Goal: Task Accomplishment & Management: Manage account settings

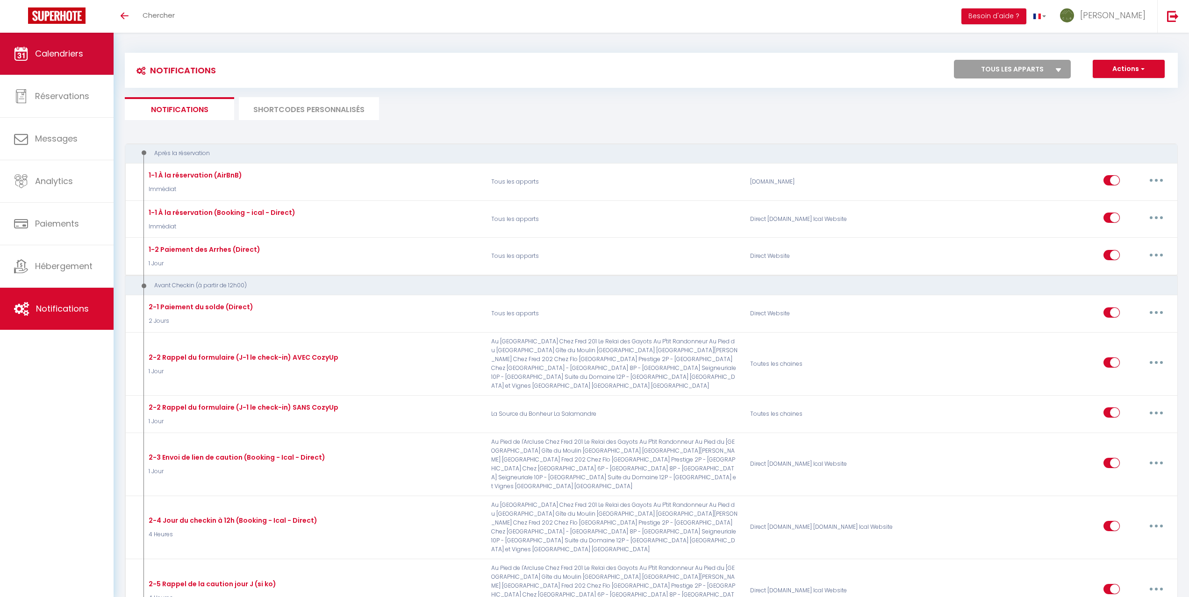
click at [80, 65] on link "Calendriers" at bounding box center [57, 54] width 114 height 42
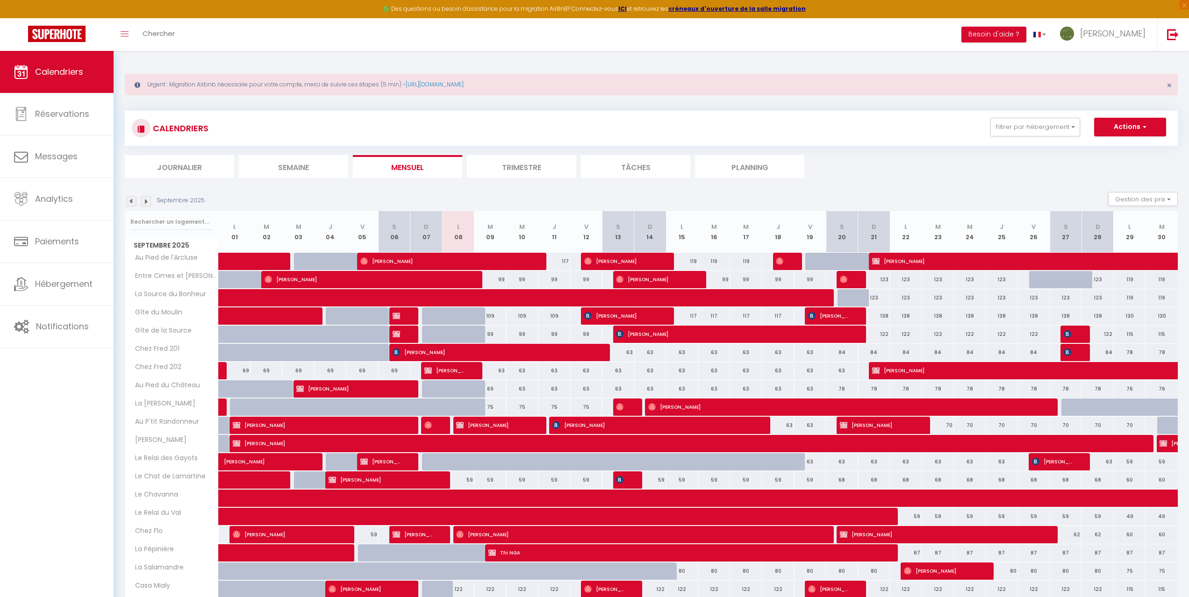
click at [147, 201] on img at bounding box center [146, 201] width 10 height 10
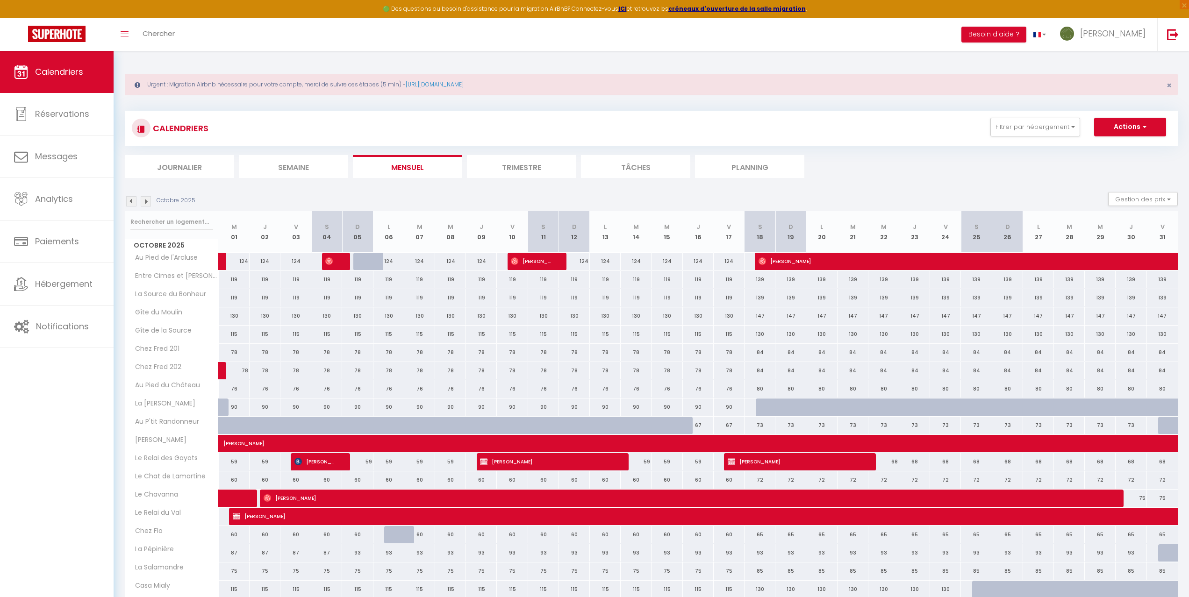
scroll to position [82, 0]
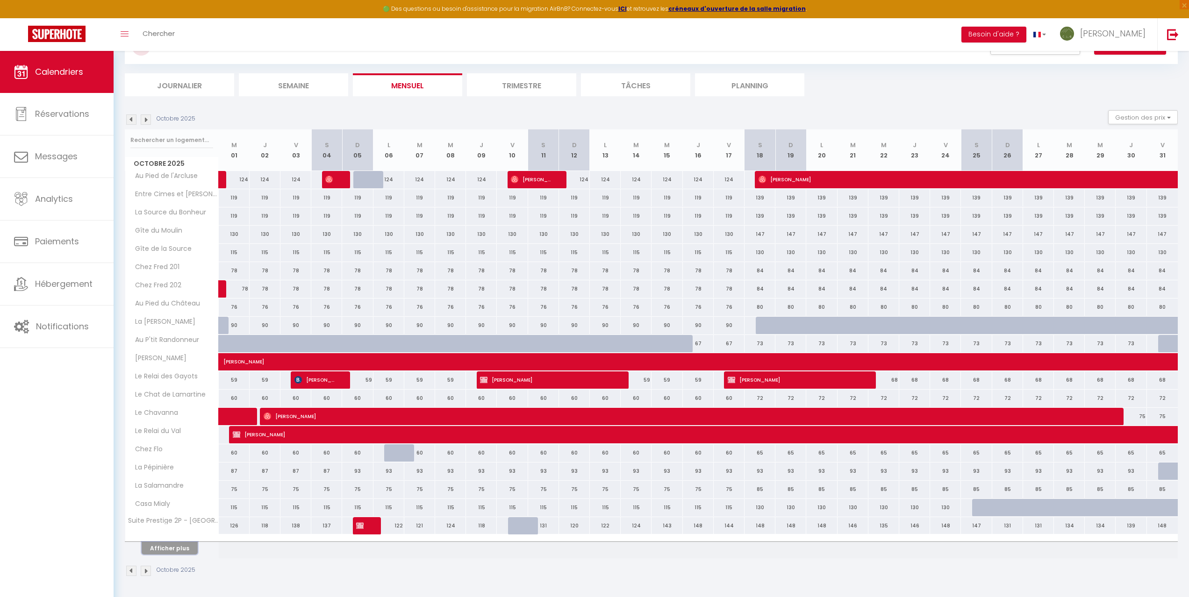
click at [173, 547] on button "Afficher plus" at bounding box center [170, 548] width 56 height 13
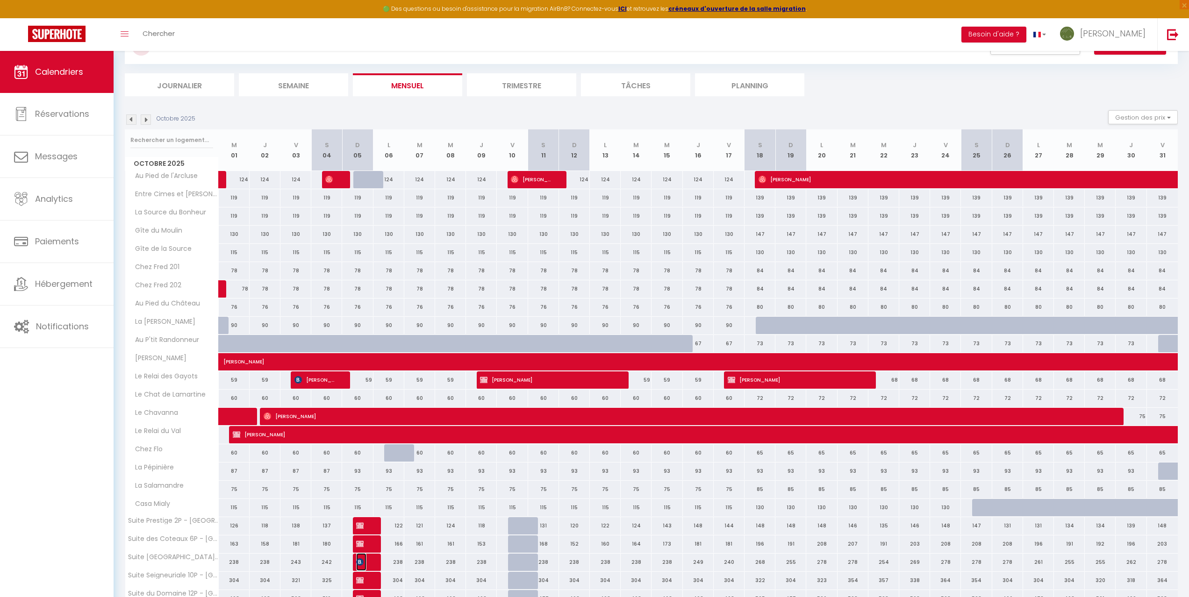
click at [363, 561] on img at bounding box center [359, 562] width 7 height 7
select select "OK"
select select "KO"
select select "0"
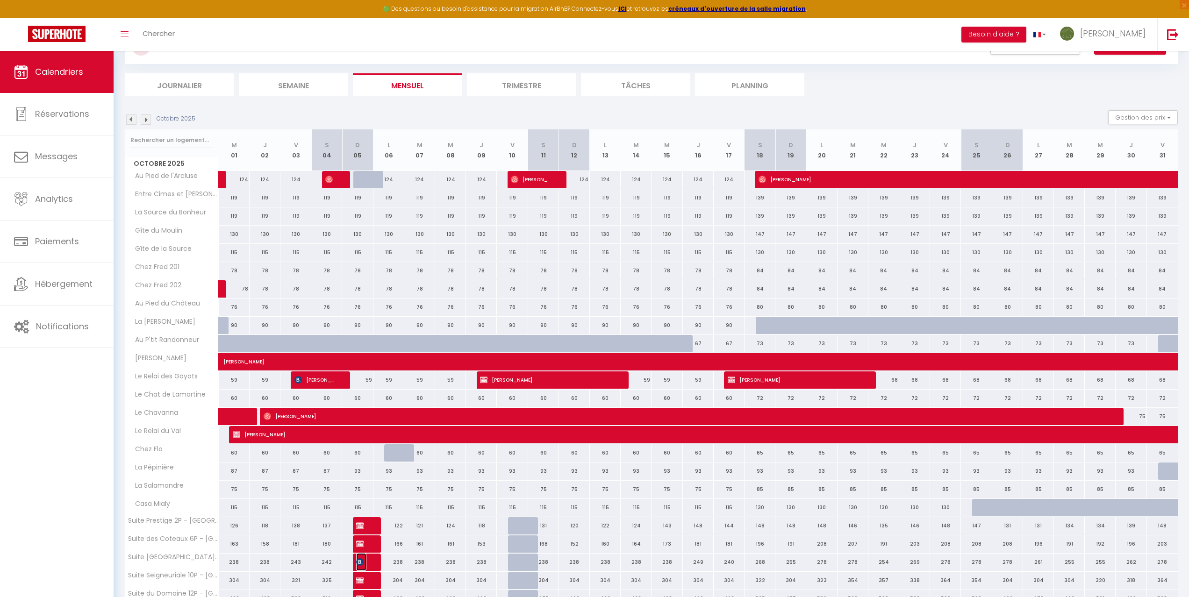
select select "1"
select select
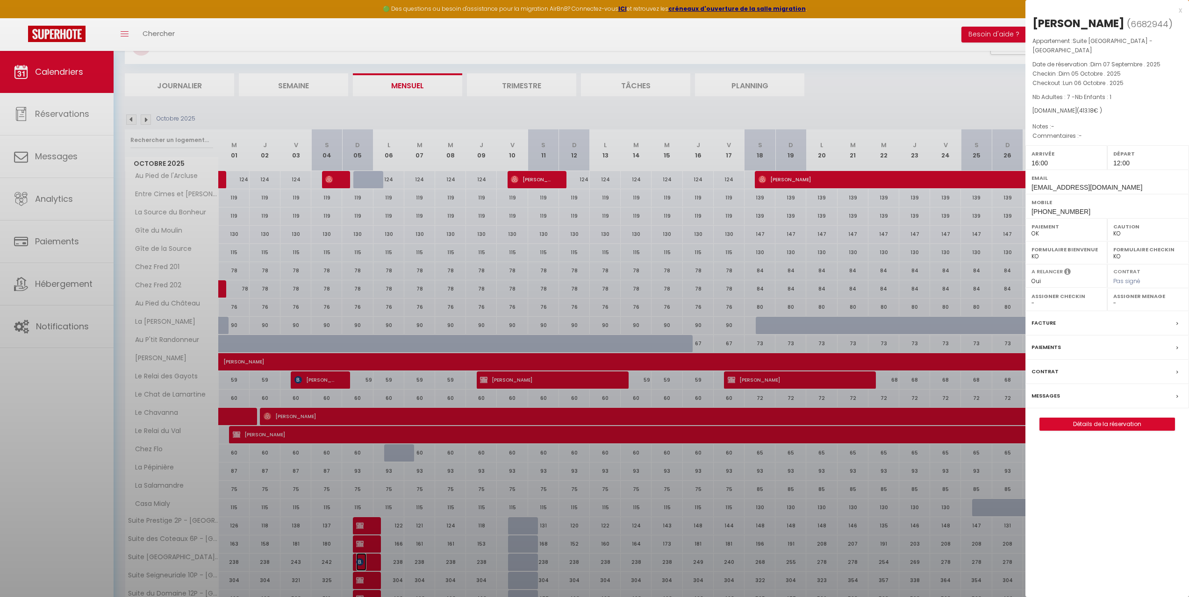
select select "31287"
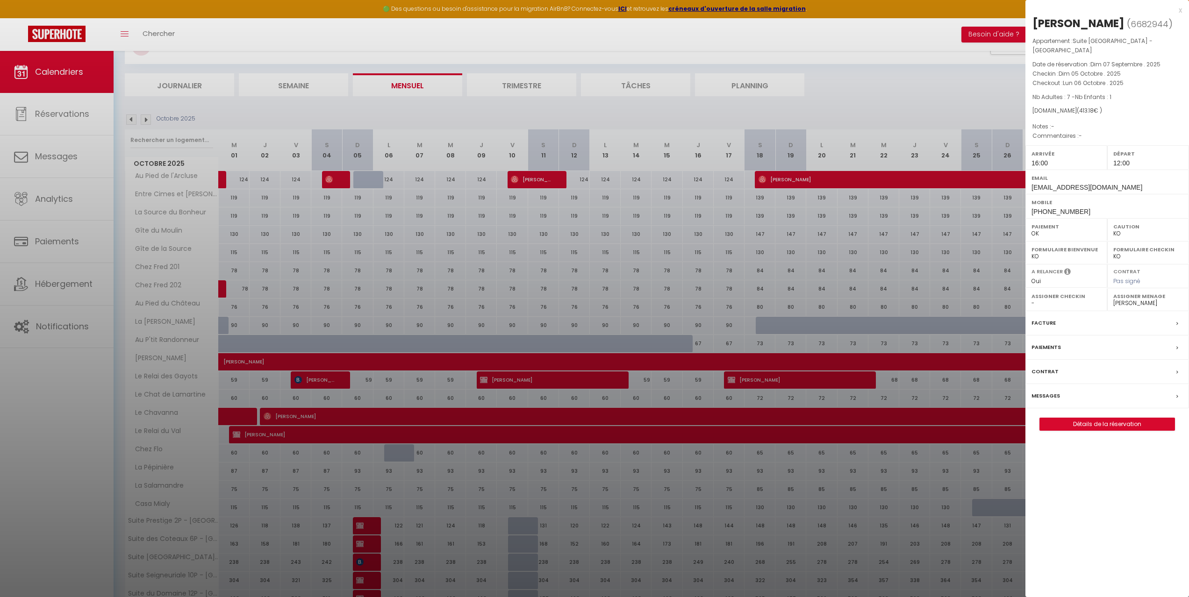
drag, startPoint x: 326, startPoint y: 45, endPoint x: 308, endPoint y: 23, distance: 28.2
click at [326, 45] on div at bounding box center [594, 298] width 1189 height 597
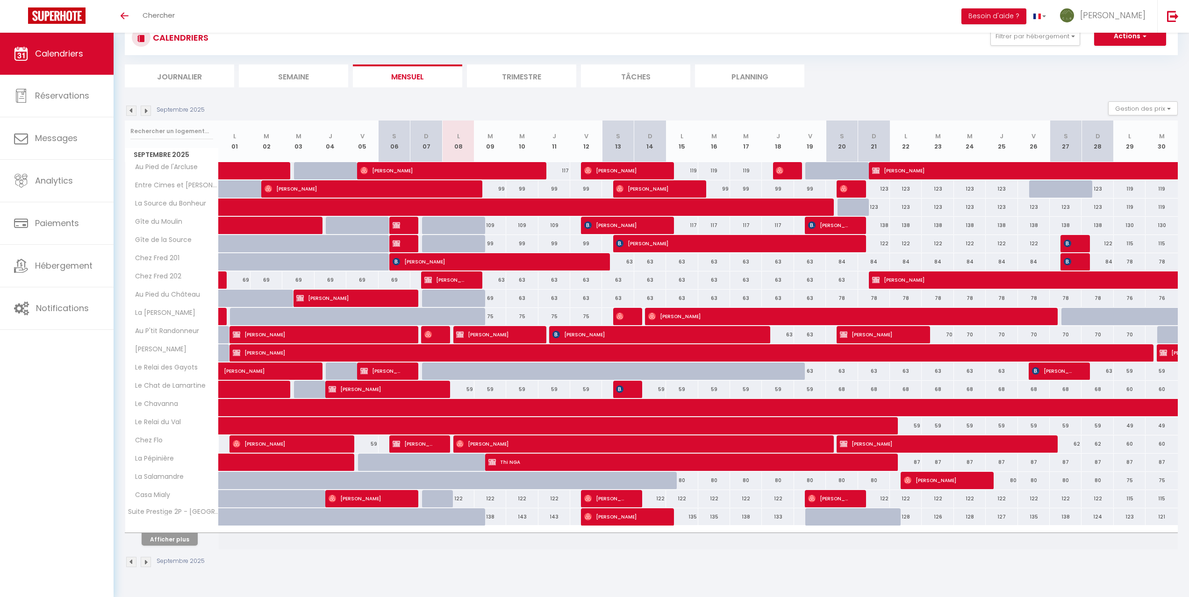
click at [145, 113] on img at bounding box center [146, 111] width 10 height 10
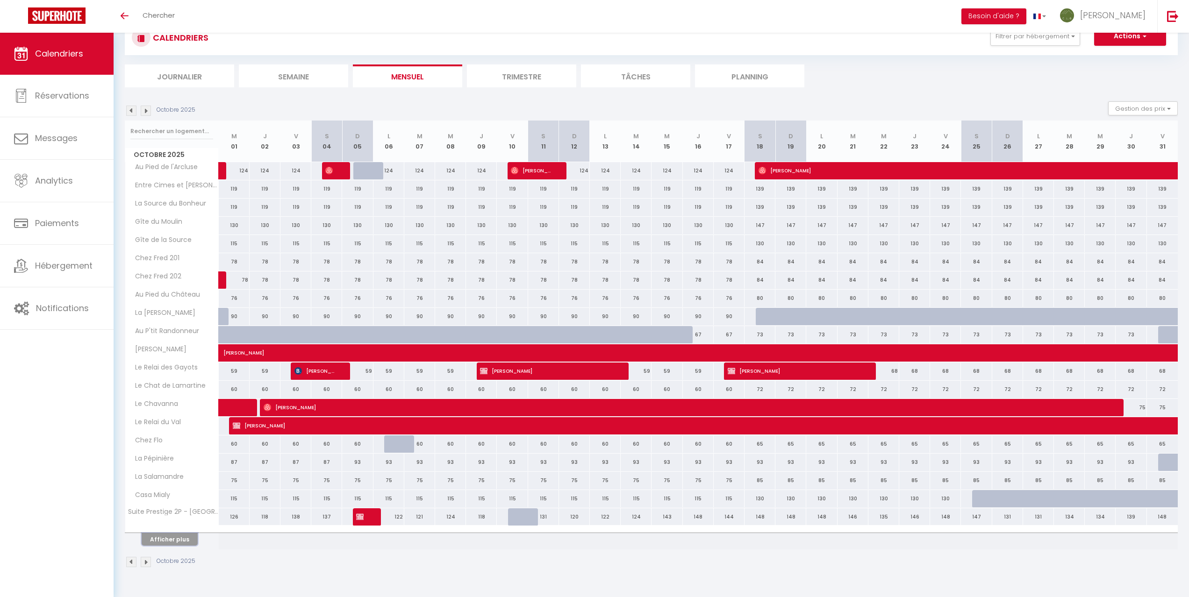
click at [177, 538] on button "Afficher plus" at bounding box center [170, 539] width 56 height 13
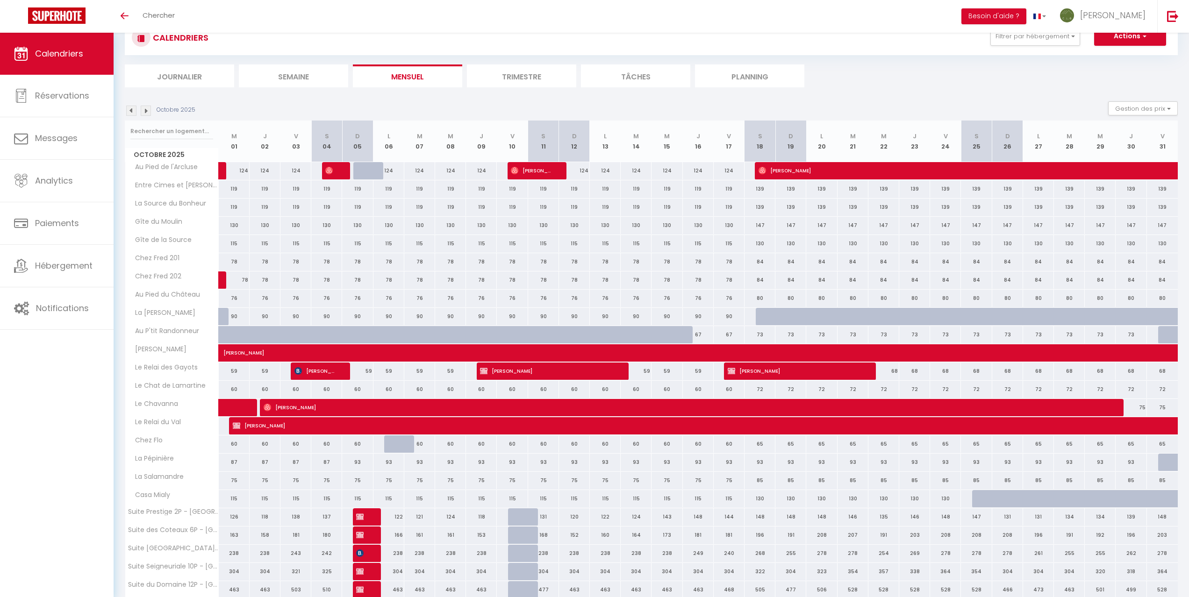
scroll to position [74, 0]
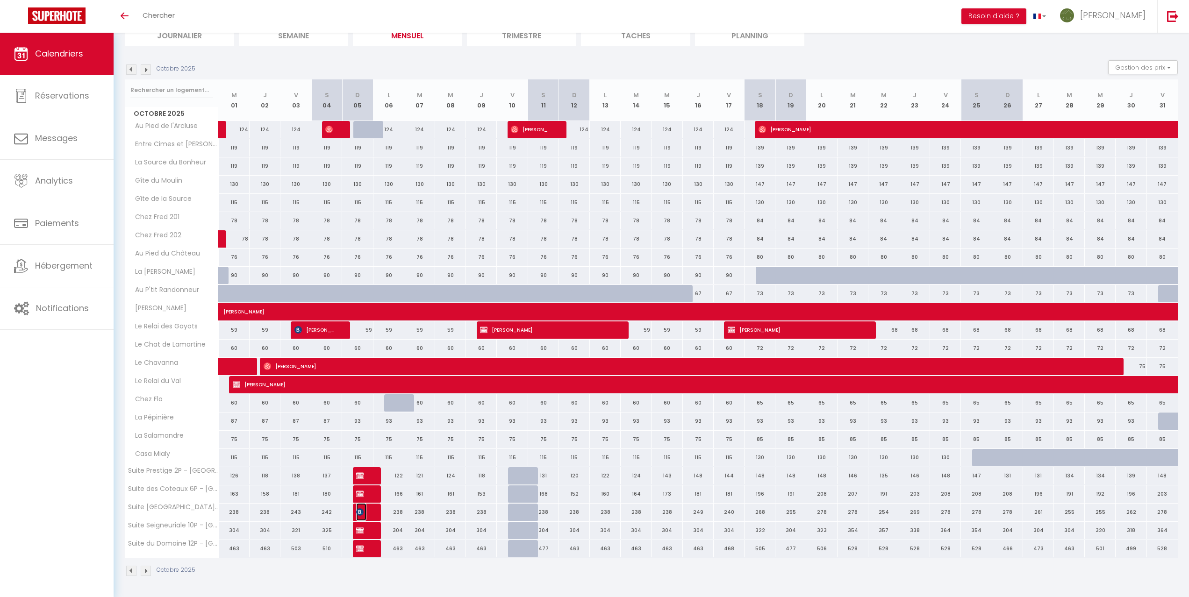
click at [363, 516] on img at bounding box center [359, 512] width 7 height 7
select select "OK"
select select "KO"
select select "0"
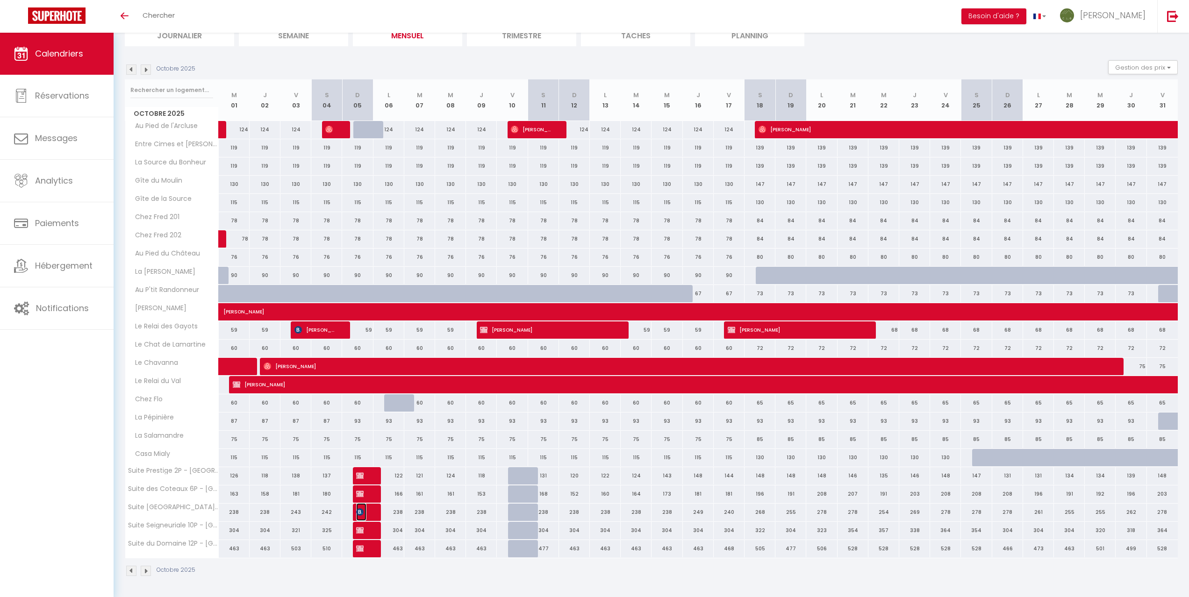
select select "1"
select select
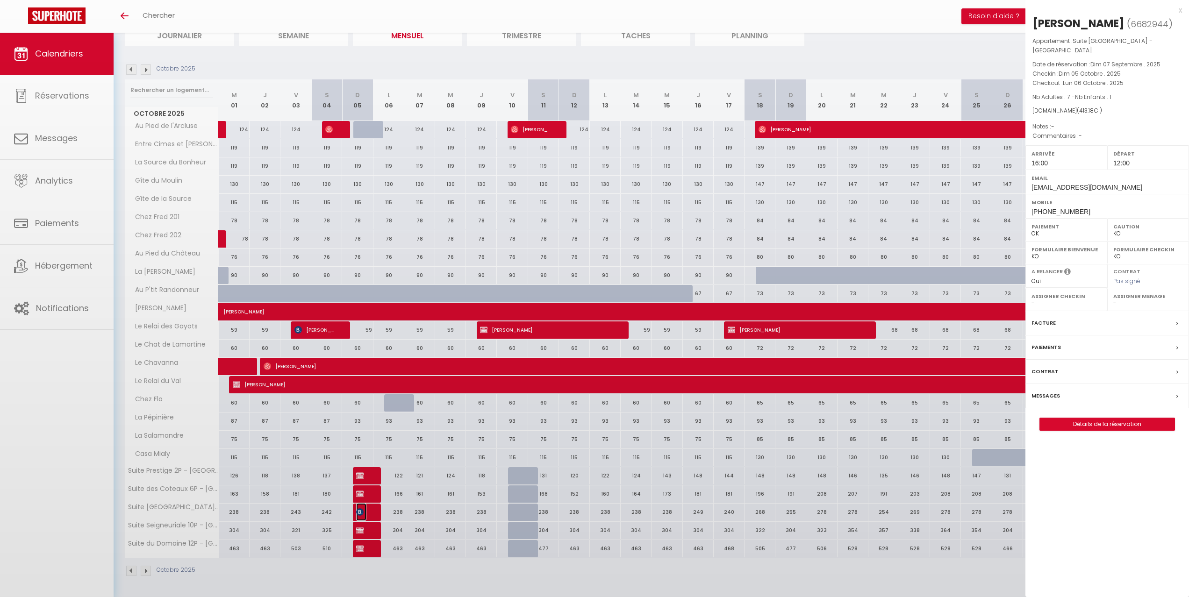
select select "31287"
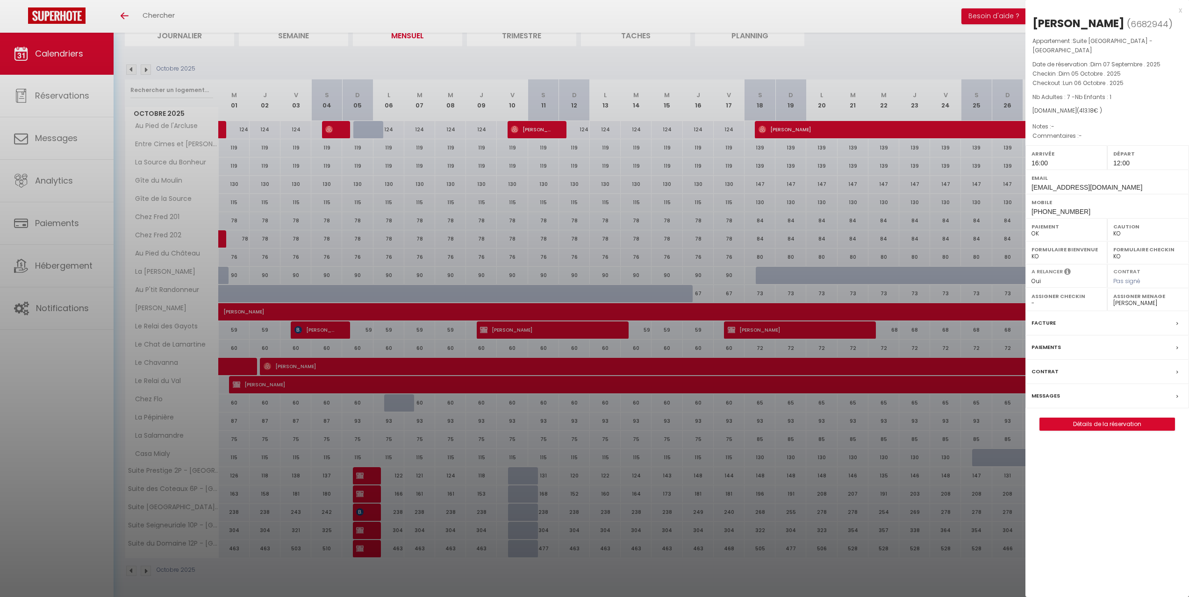
click at [346, 579] on div at bounding box center [594, 298] width 1189 height 597
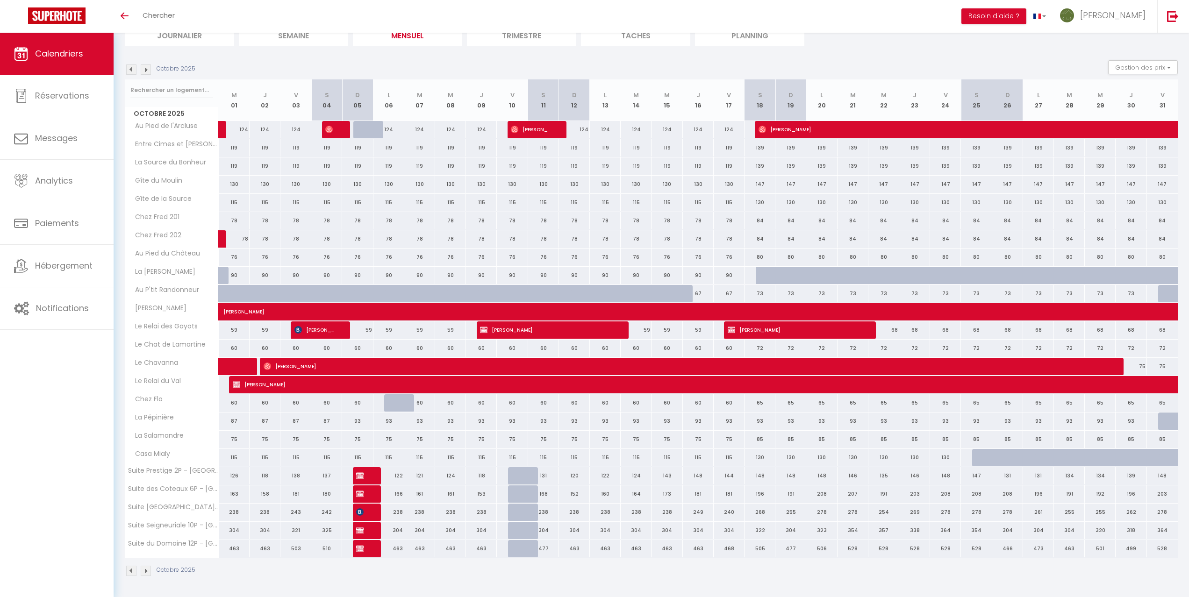
scroll to position [73, 0]
